Goal: Task Accomplishment & Management: Use online tool/utility

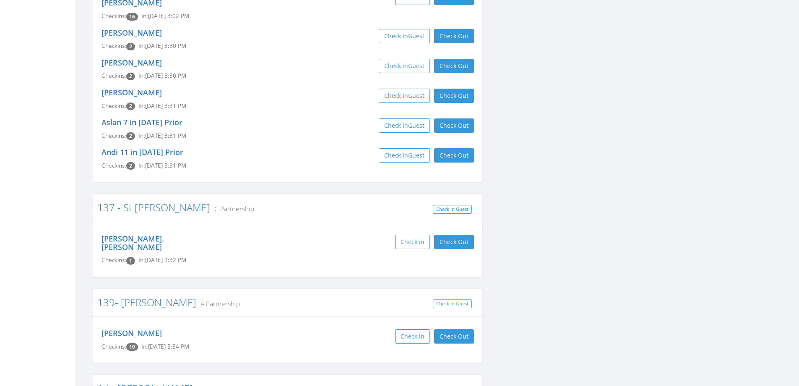
scroll to position [2560, 0]
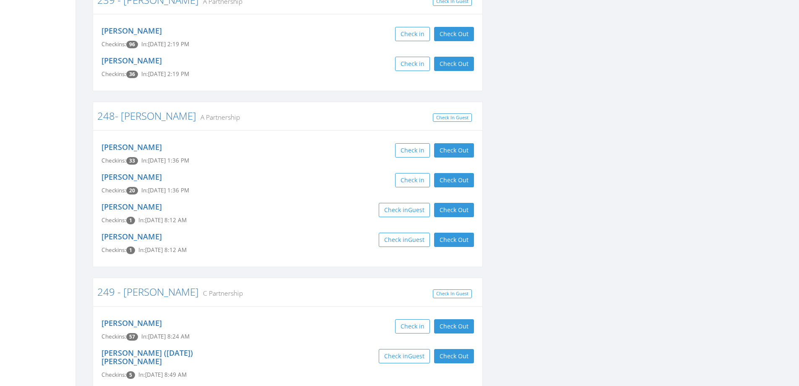
scroll to position [6883, 0]
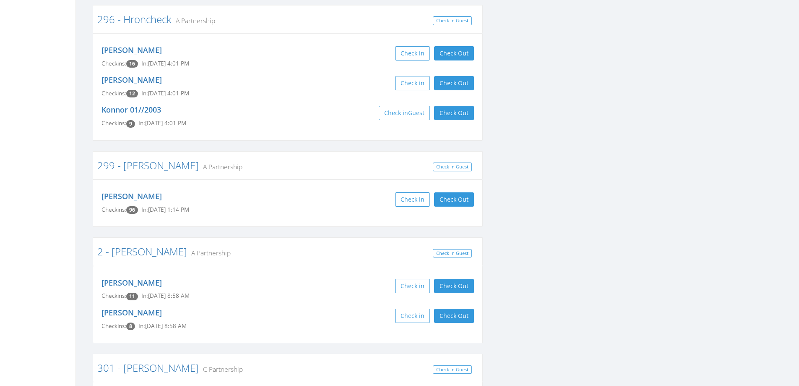
scroll to position [9484, 0]
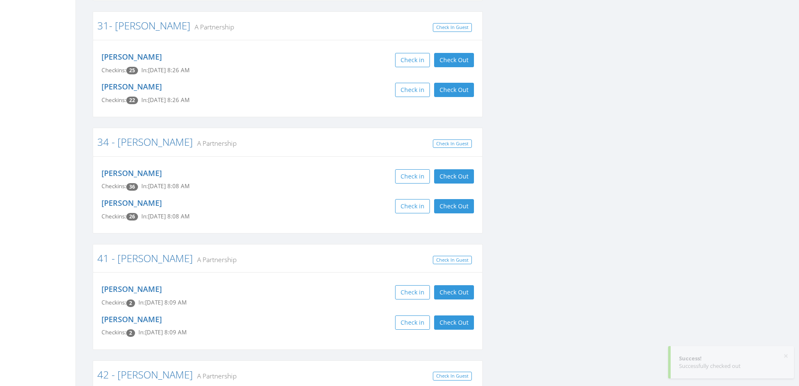
scroll to position [10366, 0]
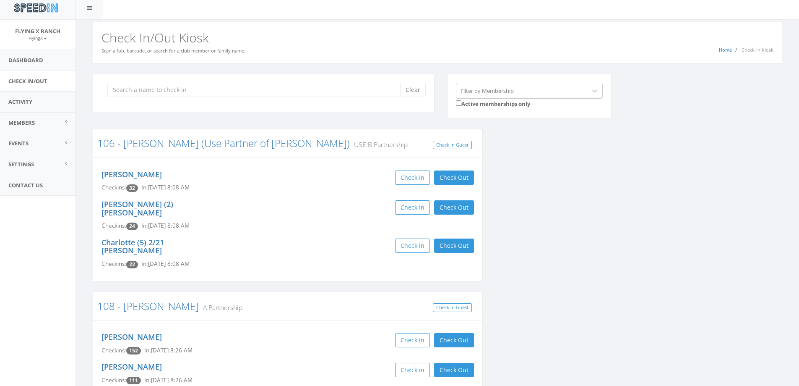
scroll to position [0, 0]
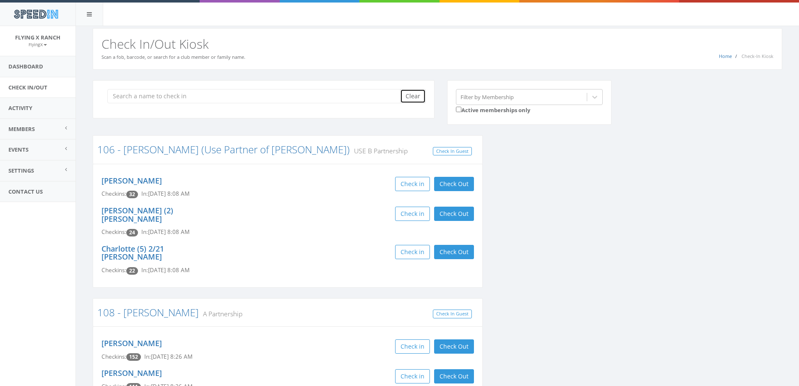
click at [418, 99] on button "Clear" at bounding box center [413, 96] width 26 height 14
click at [758, 118] on div "Clear Filter by Membership Active memberships only" at bounding box center [440, 107] width 709 height 55
